Goal: Information Seeking & Learning: Find specific fact

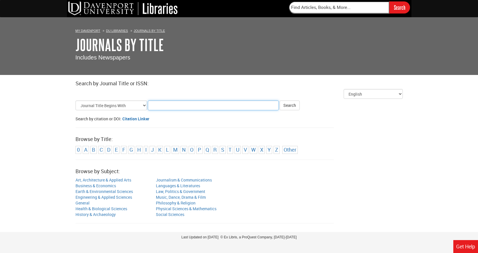
click at [210, 108] on input "Title Search Criteria" at bounding box center [213, 106] width 131 height 10
paste input "Journal of Multilingual and Multicultural Development"
type input "Journal of Multilingual and Multicultural Development"
click at [294, 106] on button "Search" at bounding box center [290, 106] width 20 height 10
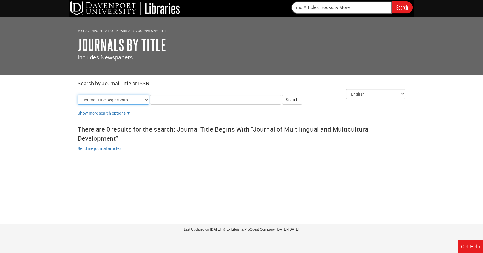
drag, startPoint x: 118, startPoint y: 100, endPoint x: 115, endPoint y: 104, distance: 5.1
click at [117, 101] on select "Journal Title Begins With Journal Title Equals Journal Title Contains All Words…" at bounding box center [114, 100] width 72 height 10
select select "issn_equals"
click at [78, 95] on select "Journal Title Begins With Journal Title Equals Journal Title Contains All Words…" at bounding box center [114, 100] width 72 height 10
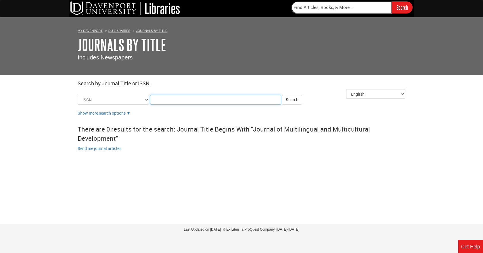
click at [163, 98] on input "Title Search Criteria" at bounding box center [215, 100] width 131 height 10
paste input "0143-4632"
type input "0143-4632"
click at [292, 104] on button "Search" at bounding box center [292, 100] width 20 height 10
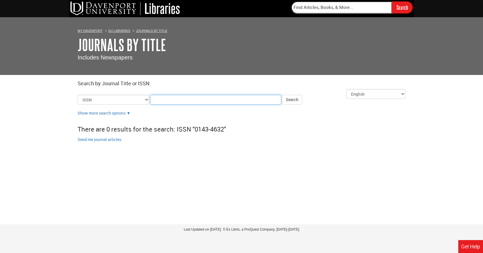
paste input "0159-6306"
type input "0159-6306"
click at [295, 99] on button "Search" at bounding box center [292, 100] width 20 height 10
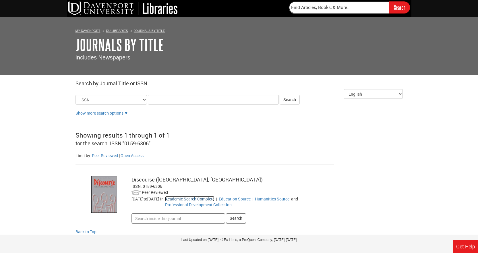
click at [215, 198] on link "Academic Search Complete" at bounding box center [189, 198] width 49 height 5
